Goal: Browse casually: Explore the website without a specific task or goal

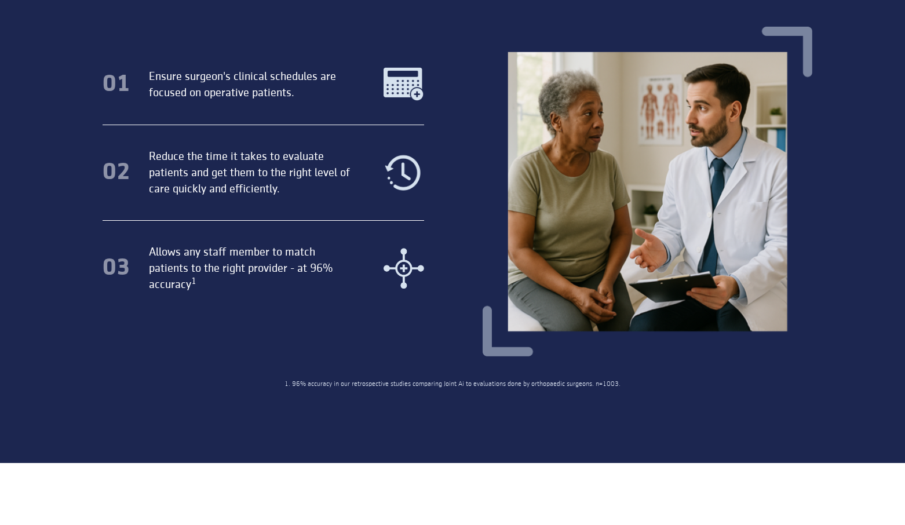
scroll to position [350, 0]
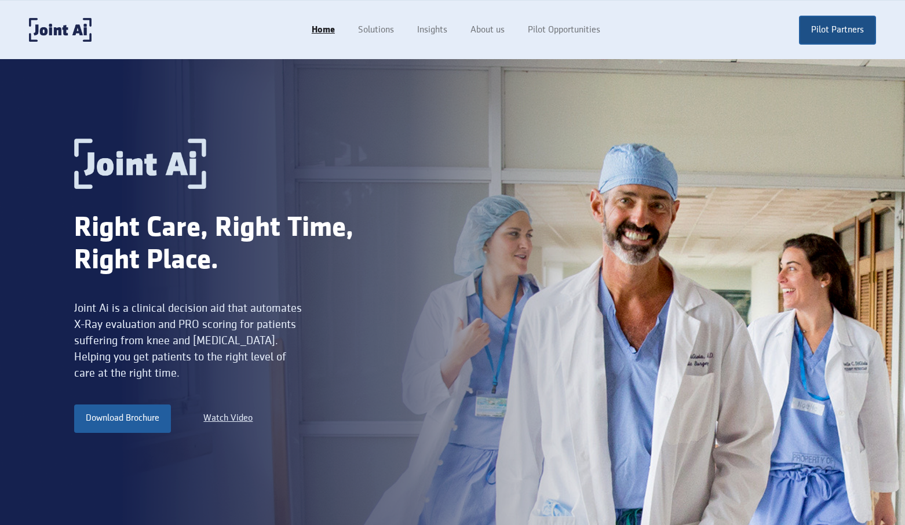
click at [850, 38] on link "Pilot Partners" at bounding box center [837, 30] width 77 height 29
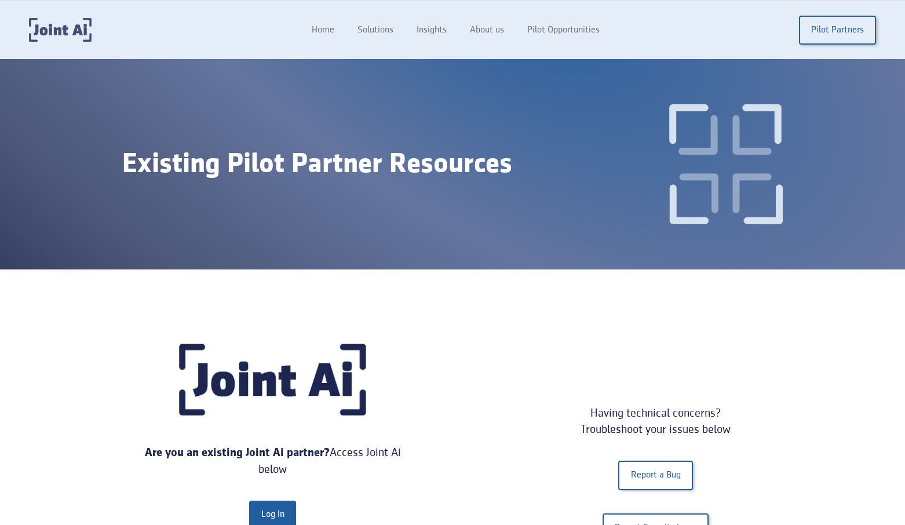
click at [74, 29] on img "home" at bounding box center [60, 30] width 63 height 24
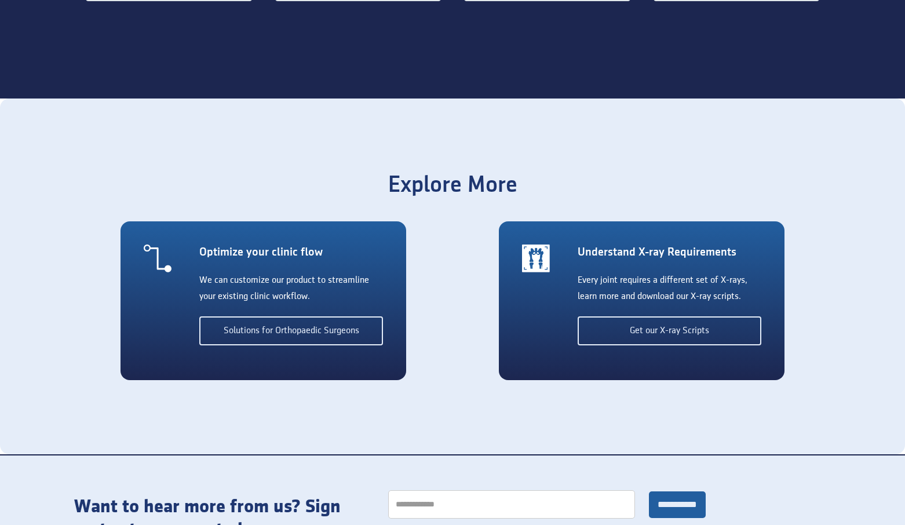
scroll to position [1931, 0]
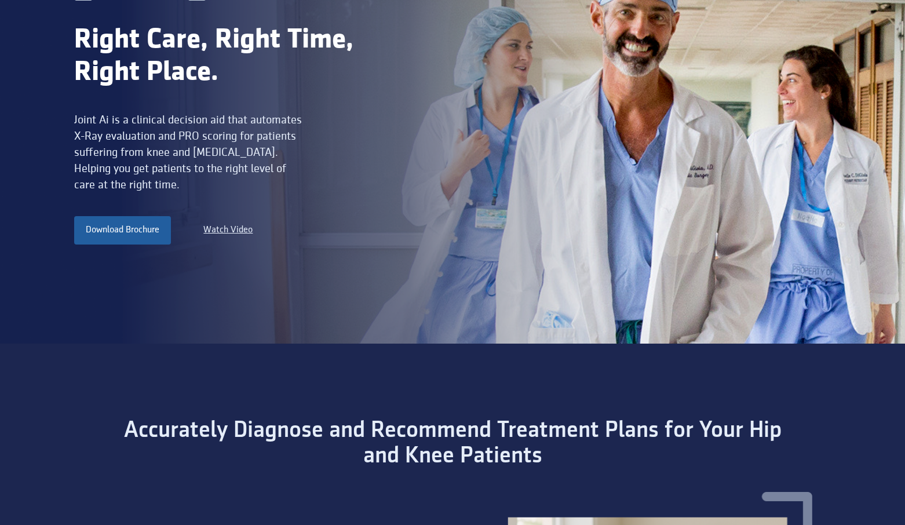
scroll to position [0, 0]
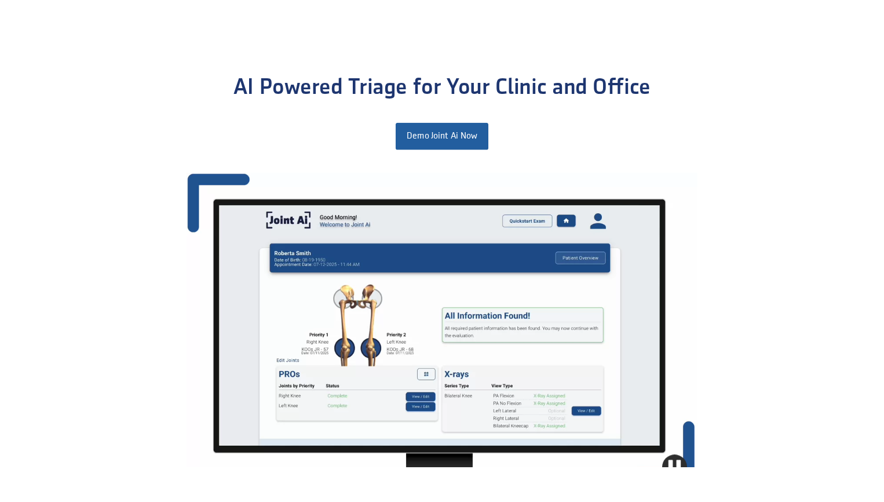
scroll to position [1120, 0]
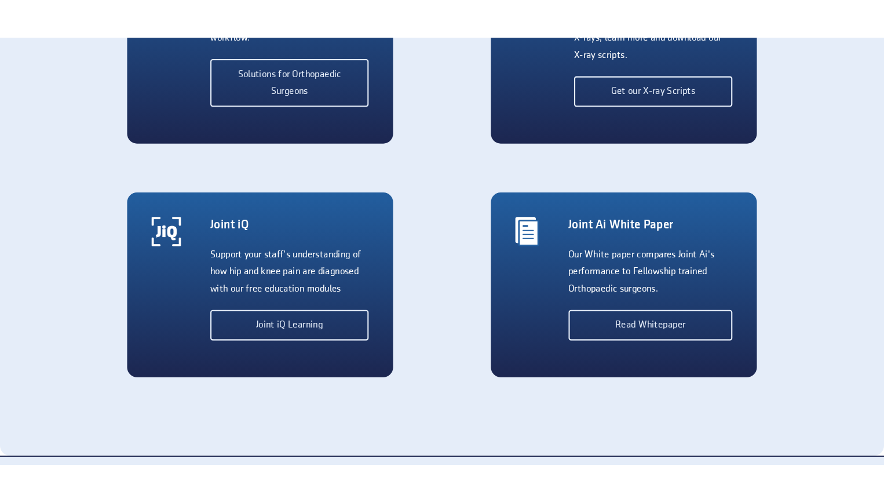
scroll to position [2212, 0]
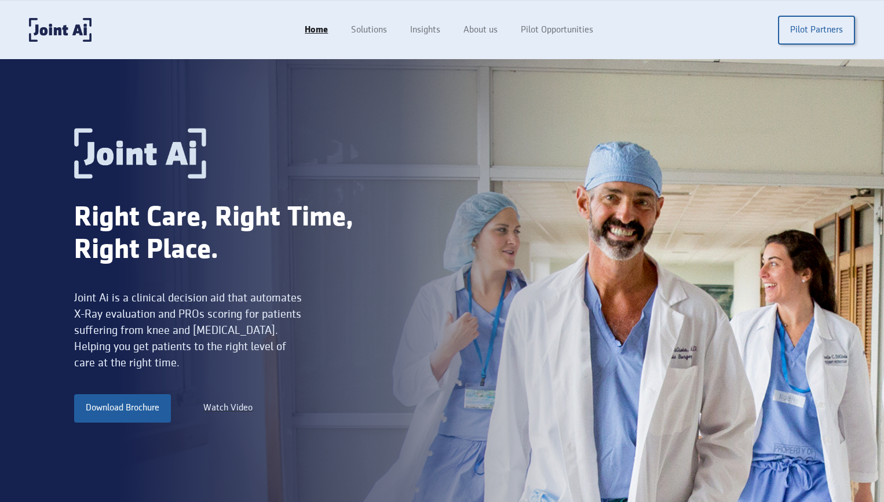
click at [231, 407] on div "Watch Video" at bounding box center [227, 408] width 49 height 14
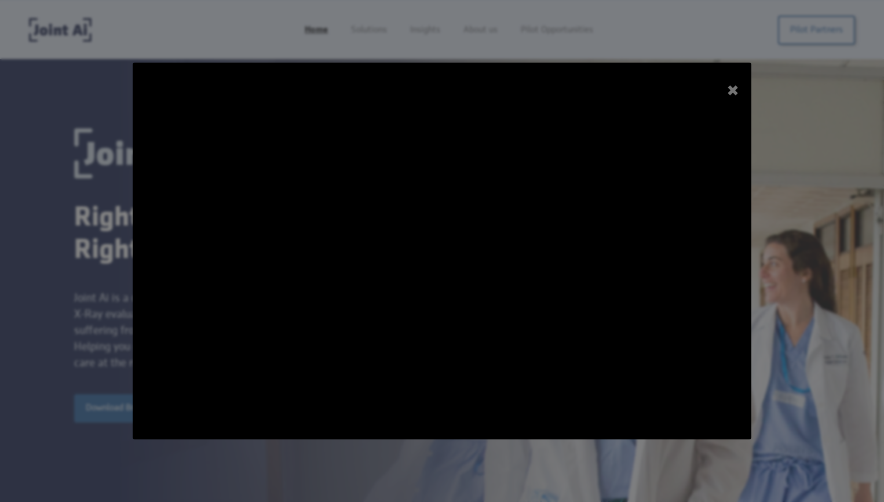
click at [735, 84] on div "+" at bounding box center [733, 90] width 33 height 33
